Goal: Task Accomplishment & Management: Complete application form

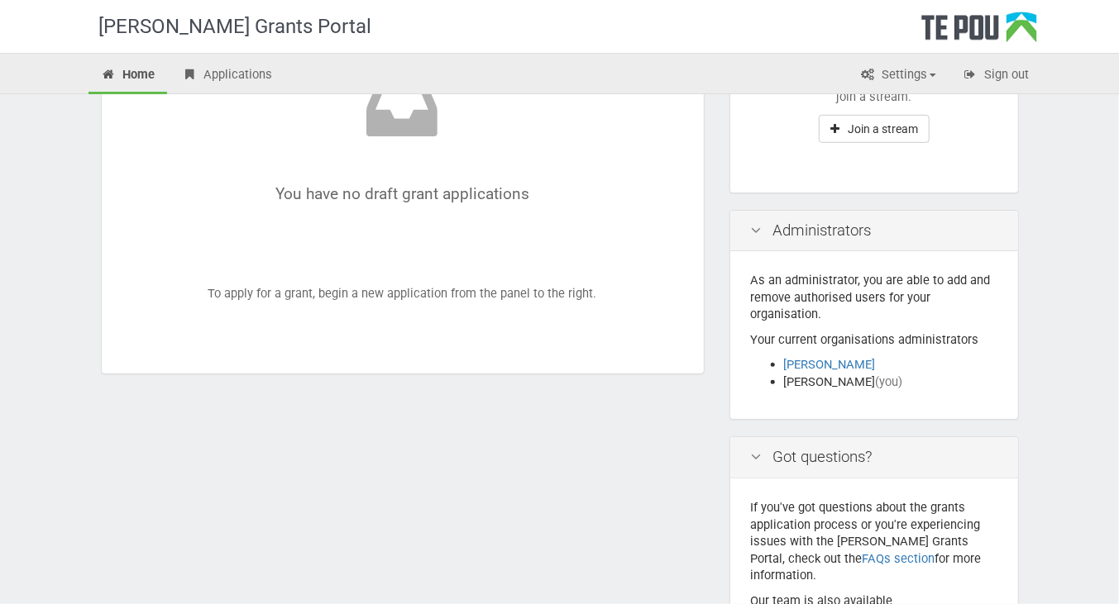
scroll to position [604, 0]
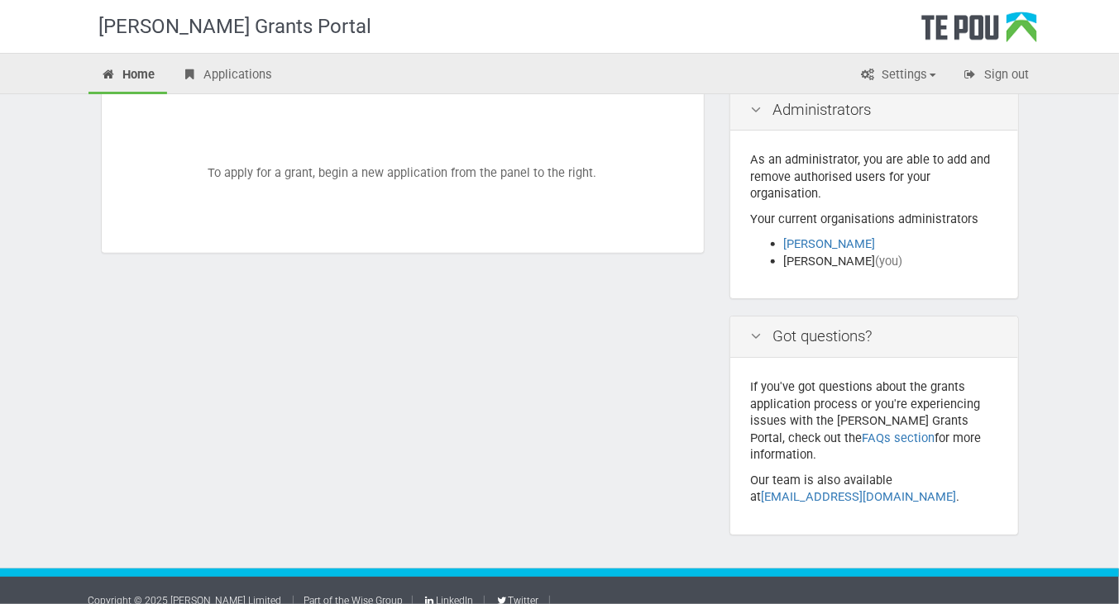
click at [373, 173] on div "You have no draft grant applications To apply for a grant, begin a new applicat…" at bounding box center [402, 32] width 561 height 399
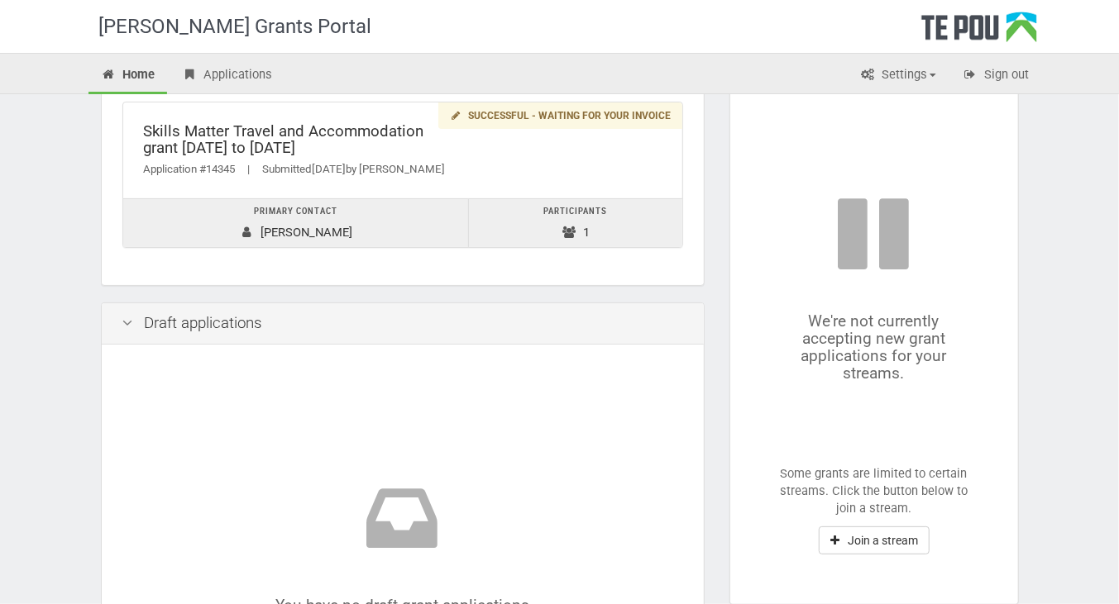
scroll to position [60, 0]
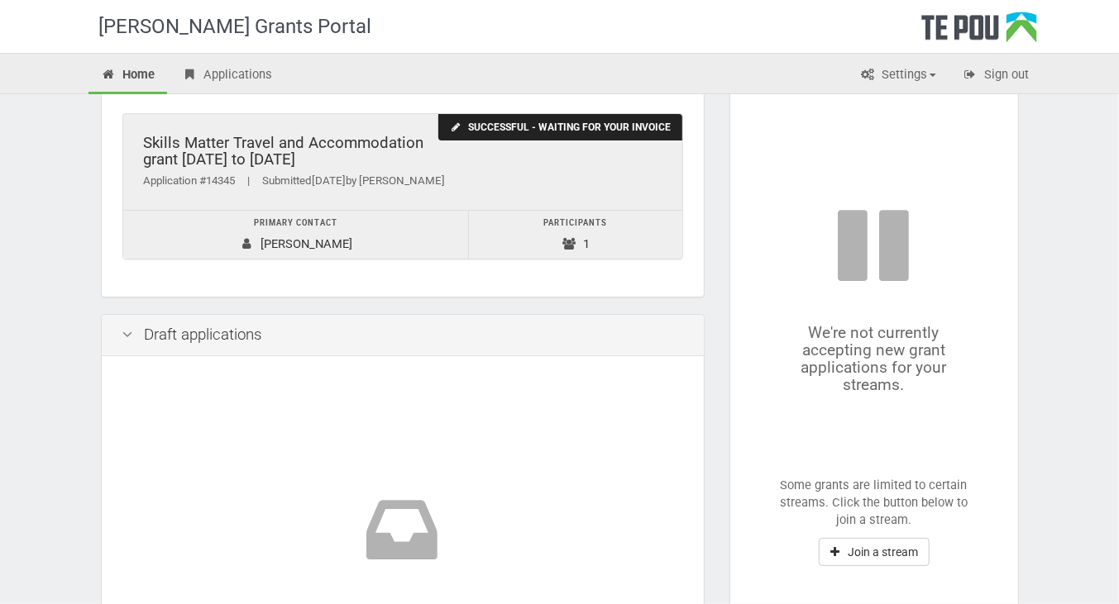
click at [508, 125] on div "Successful - waiting for your invoice" at bounding box center [559, 127] width 243 height 27
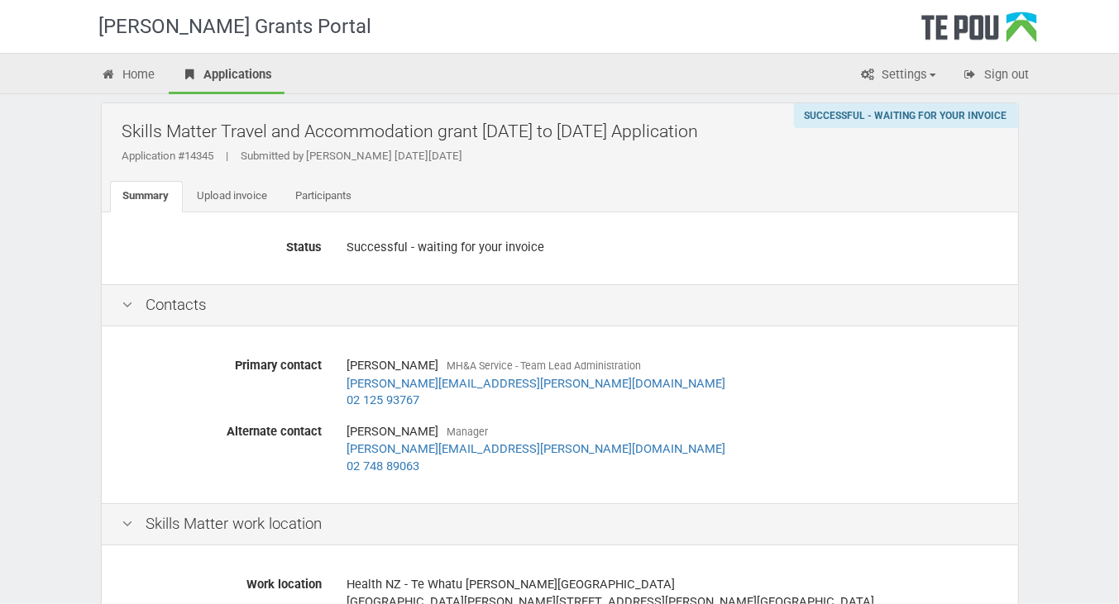
scroll to position [20, 0]
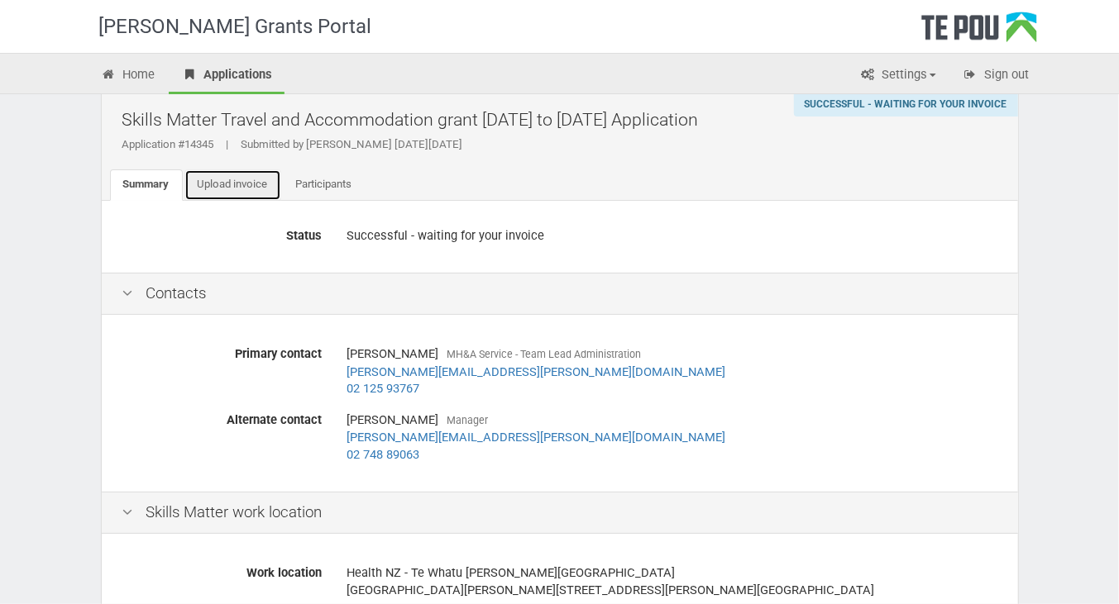
click at [247, 185] on link "Upload invoice" at bounding box center [232, 184] width 97 height 31
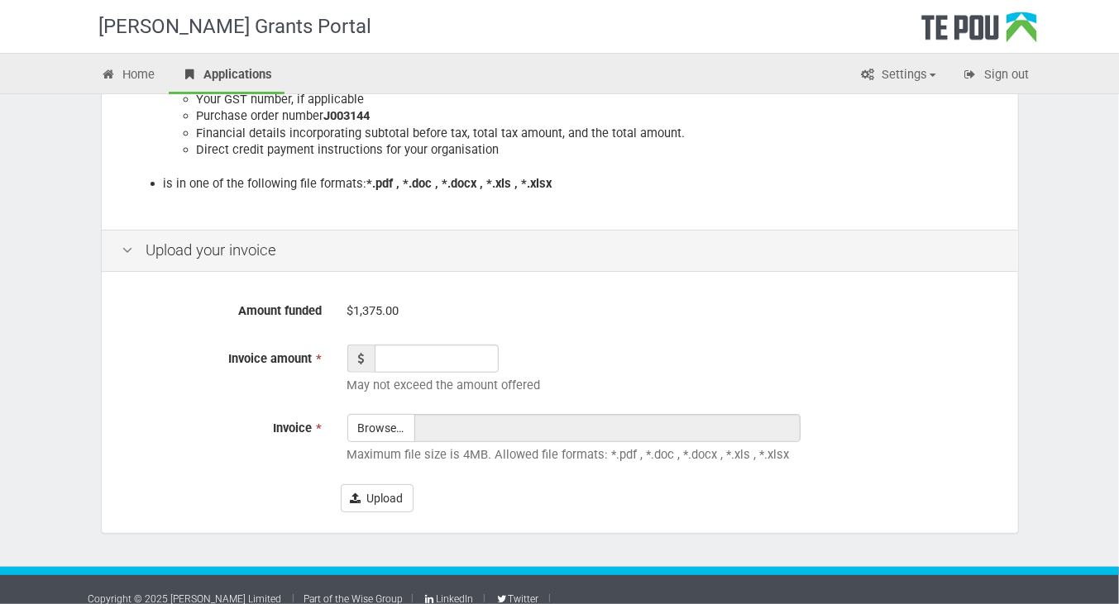
scroll to position [418, 0]
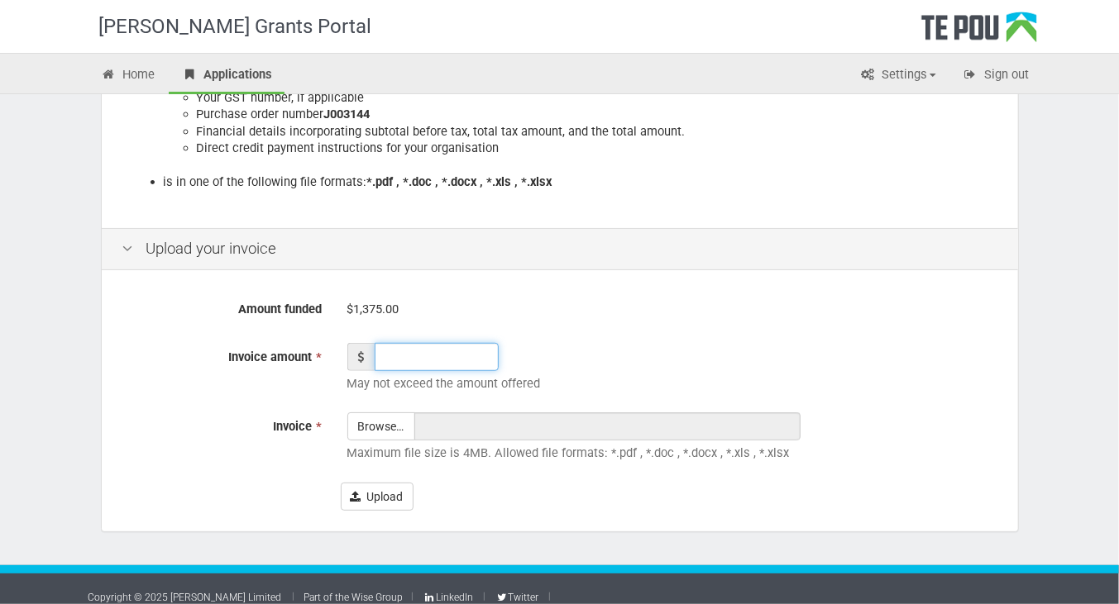
click at [389, 357] on input "Invoice amount *" at bounding box center [437, 357] width 124 height 28
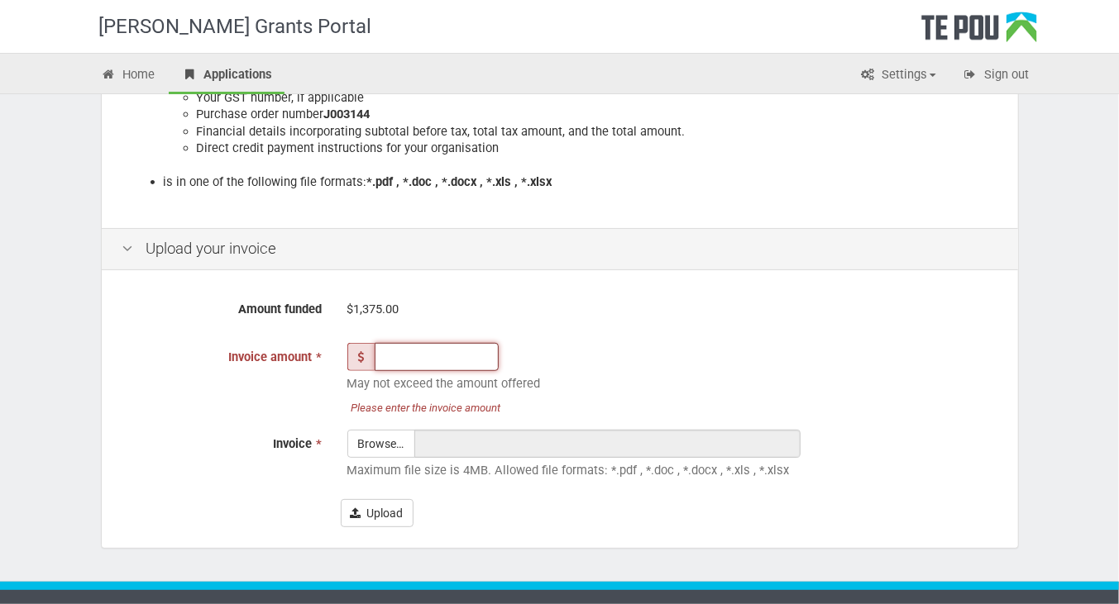
click at [381, 351] on input "Invoice amount *" at bounding box center [437, 357] width 124 height 28
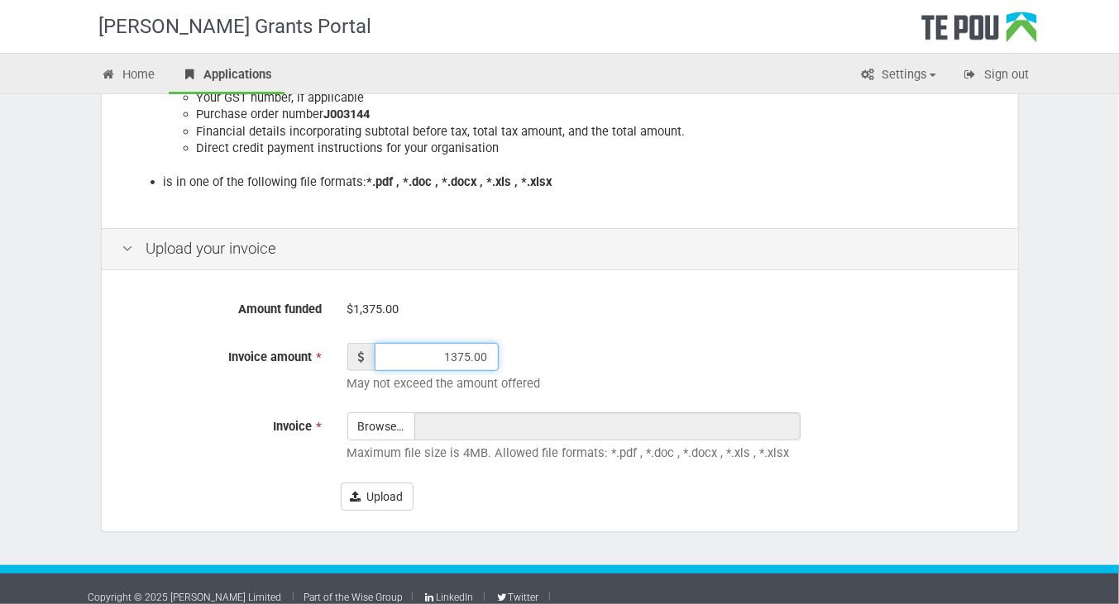
type input "1375.00"
click at [604, 372] on div "1375.00 May not exceed the amount offered" at bounding box center [672, 372] width 675 height 58
click at [371, 429] on input "Invoice *" at bounding box center [381, 472] width 66 height 118
type input "C:\fakepath\Skills Matter - Involice re Libby Oed - Dip in ICAMHS - Travel & Ac…"
type input "Skills Matter - Involice re Libby Oed - Dip in ICAMHS - Travel & Accom Grant.pdf"
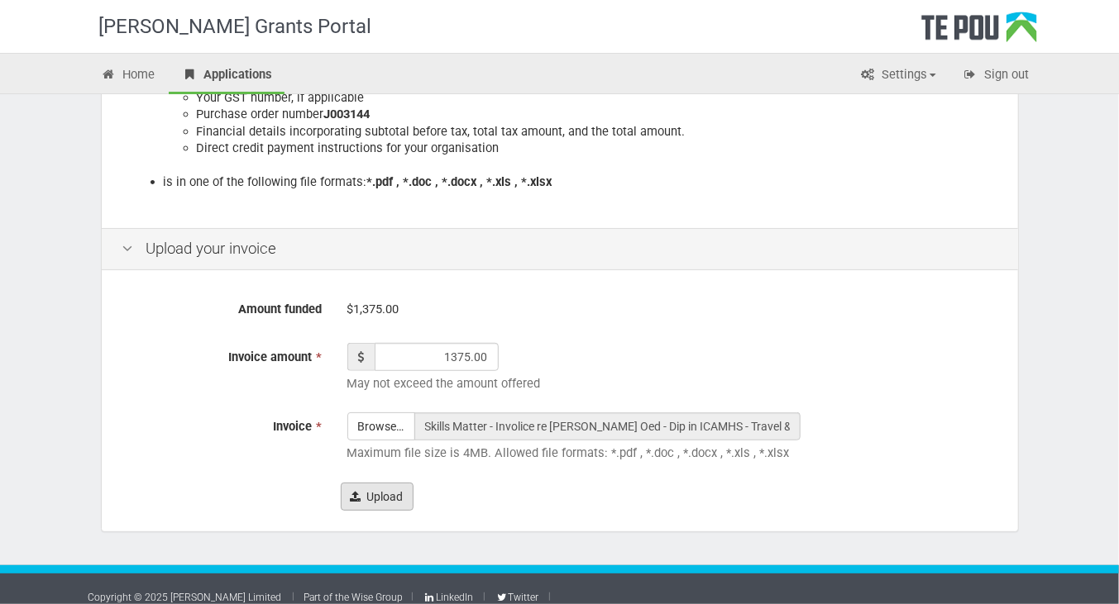
click at [382, 495] on button "Upload" at bounding box center [377, 497] width 73 height 28
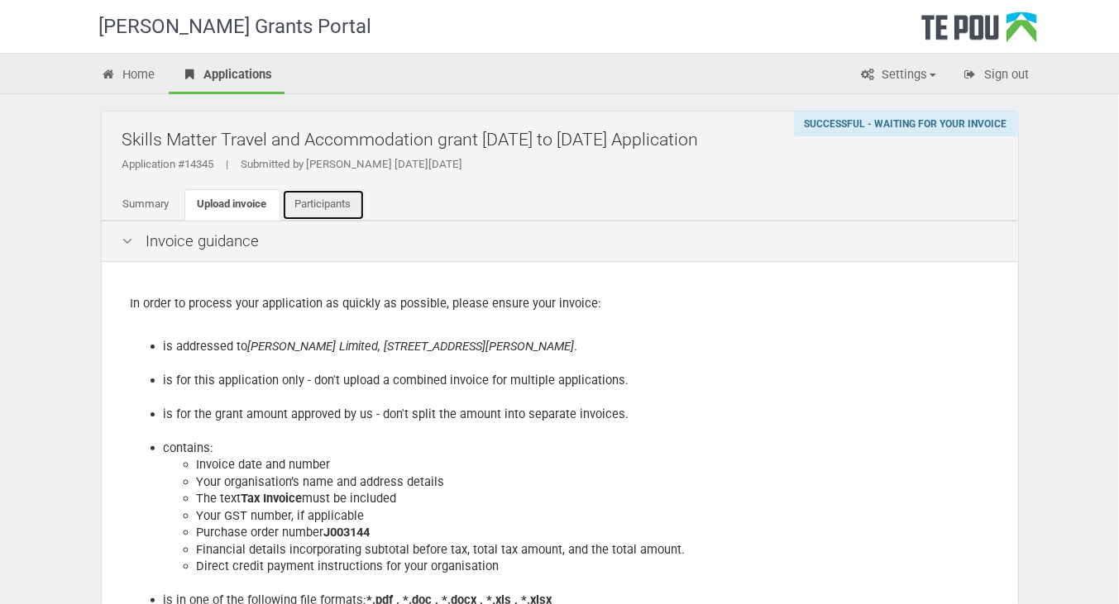
click at [340, 202] on link "Participants" at bounding box center [323, 204] width 83 height 31
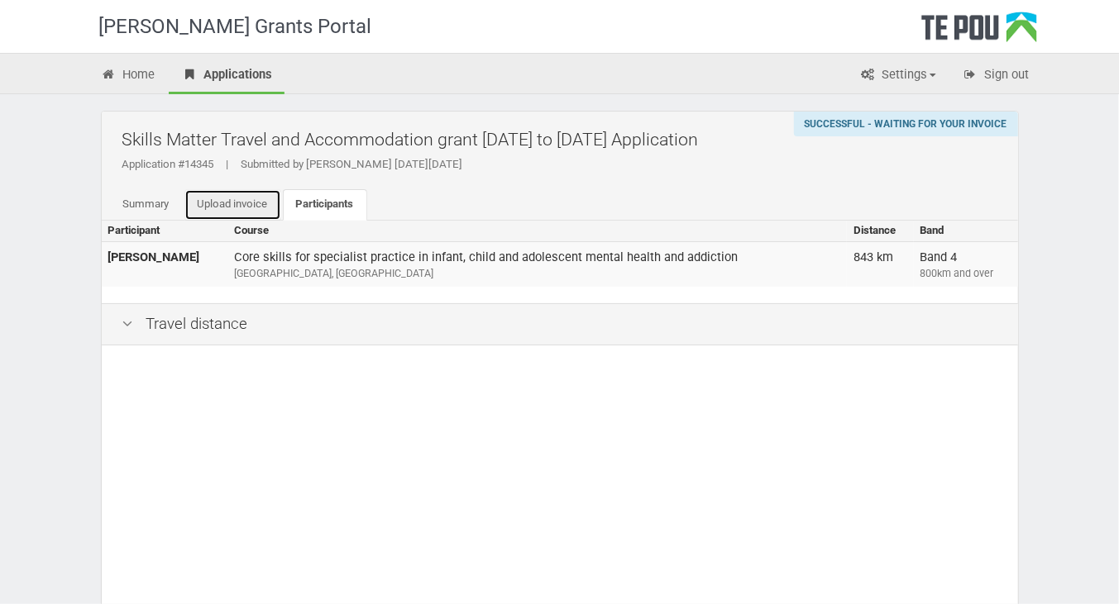
click at [227, 203] on link "Upload invoice" at bounding box center [232, 204] width 97 height 31
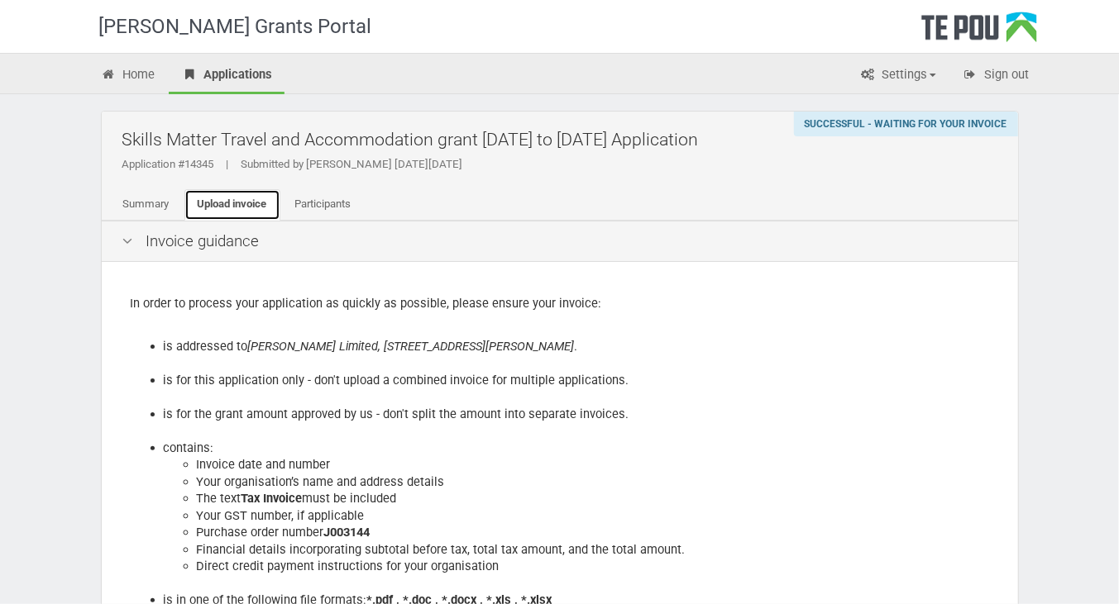
click at [244, 202] on link "Upload invoice" at bounding box center [232, 204] width 96 height 31
click at [346, 199] on link "Participants" at bounding box center [323, 204] width 83 height 31
